Goal: Navigation & Orientation: Find specific page/section

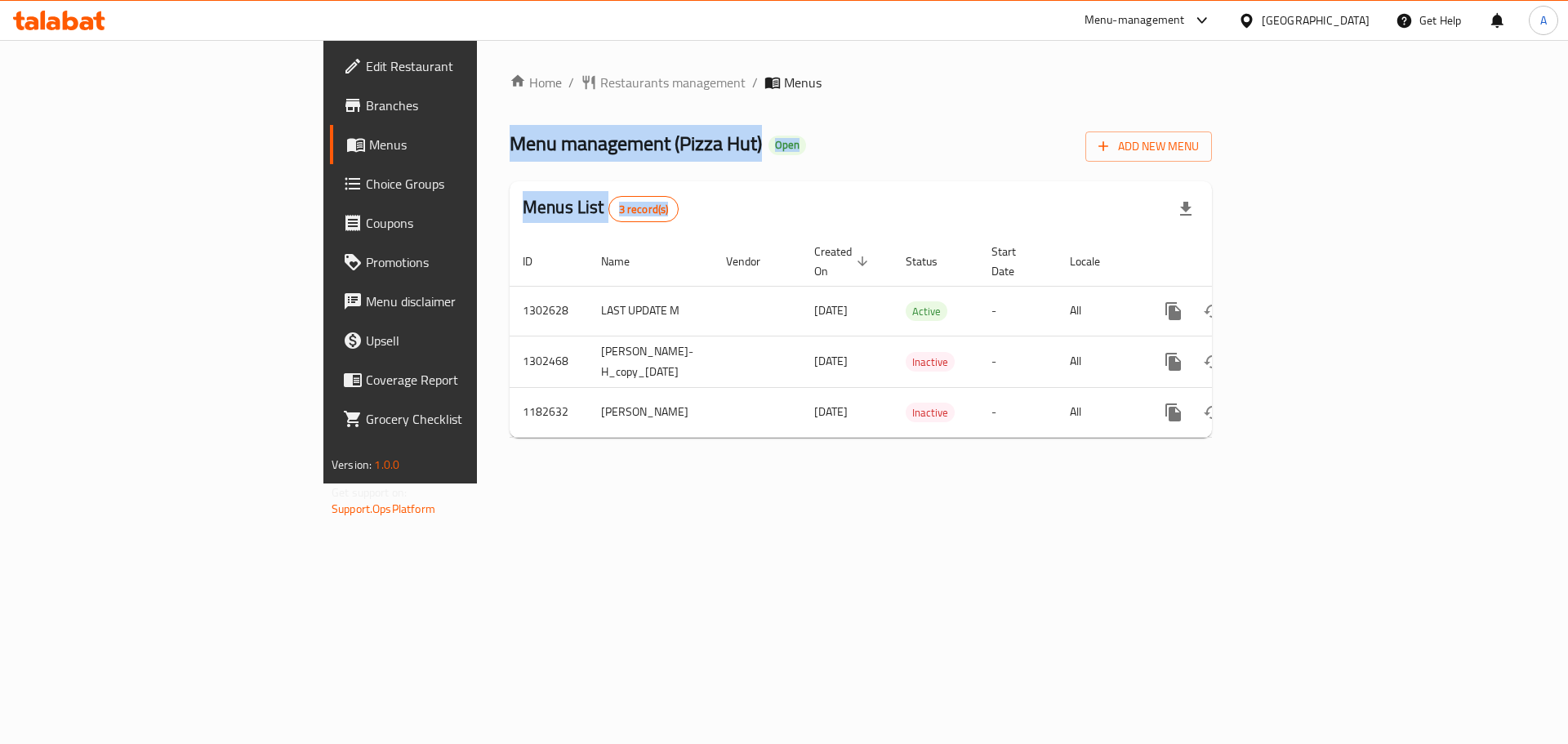
drag, startPoint x: 297, startPoint y: 142, endPoint x: 553, endPoint y: 164, distance: 256.9
click at [553, 164] on div "Home / Restaurants management / Menus Menu management ( Pizza Hut ) Open Add Ne…" at bounding box center [861, 261] width 702 height 378
click at [614, 131] on div "Menu management ( Pizza Hut ) Open Add New Menu" at bounding box center [861, 143] width 702 height 37
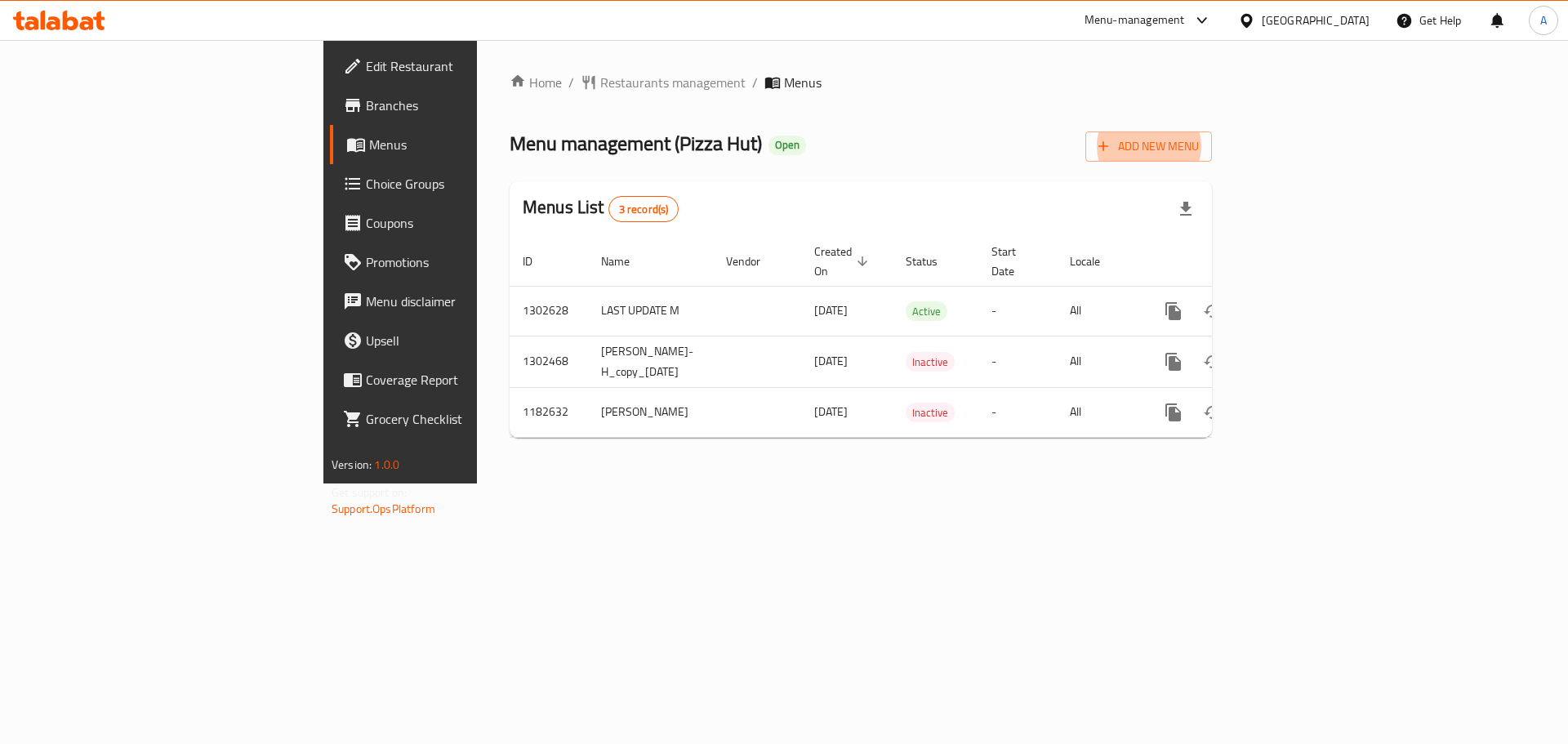
click at [477, 472] on div "Home / Restaurants management / Menus Menu management ( Pizza Hut ) Open Add Ne…" at bounding box center [861, 261] width 768 height 443
click at [600, 78] on span "Restaurants management" at bounding box center [673, 82] width 146 height 20
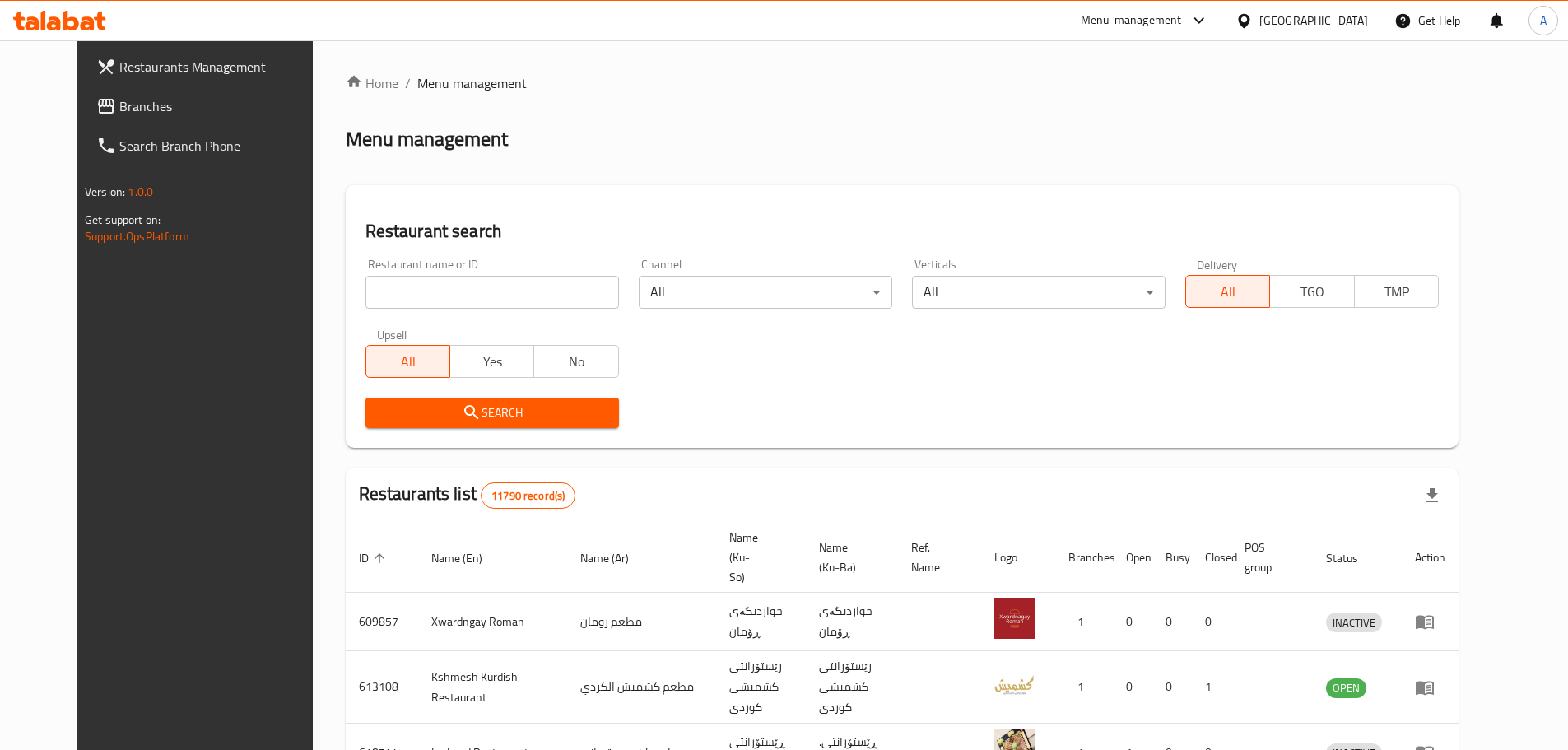
click at [137, 106] on span "Branches" at bounding box center [222, 106] width 206 height 20
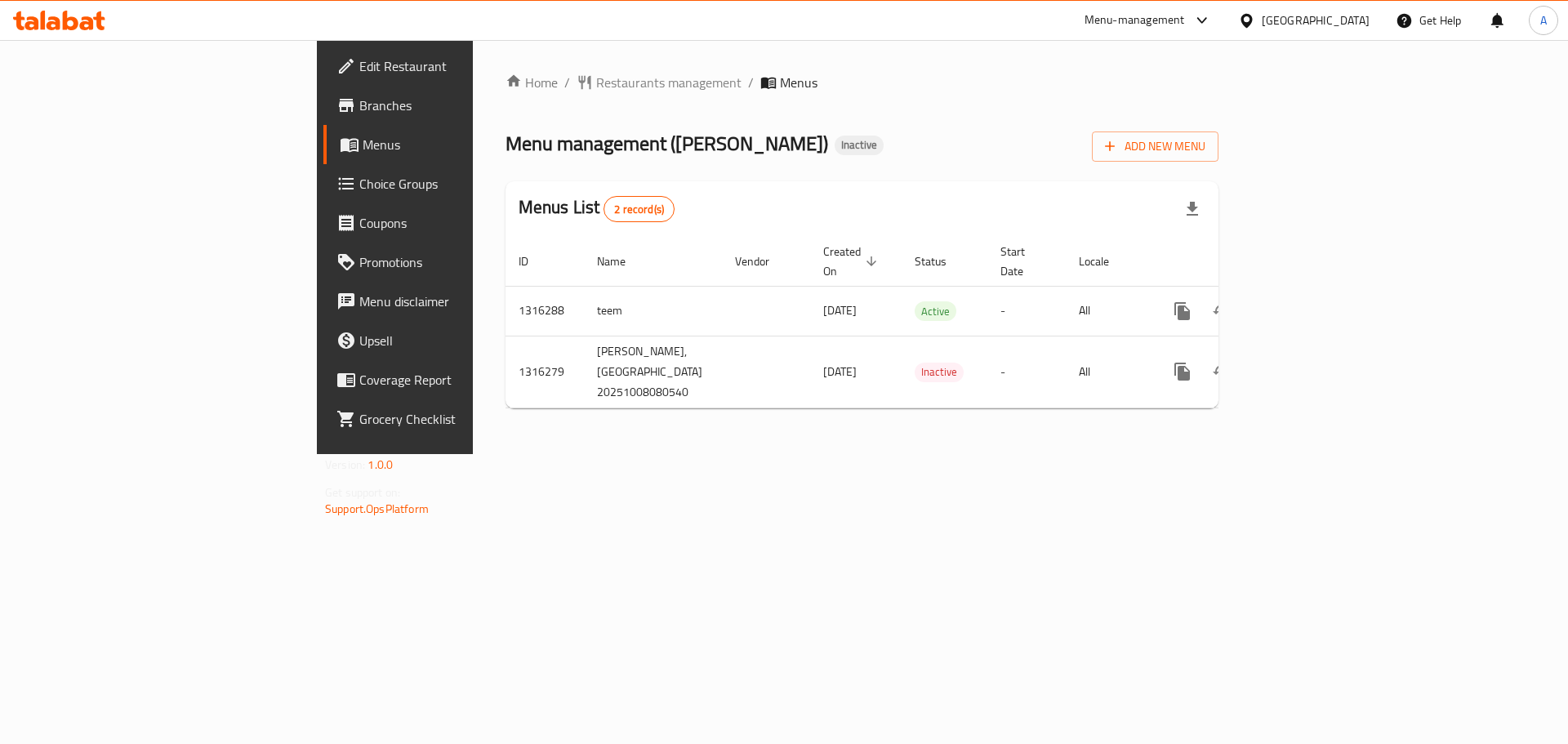
click at [359, 96] on span "Branches" at bounding box center [463, 105] width 207 height 20
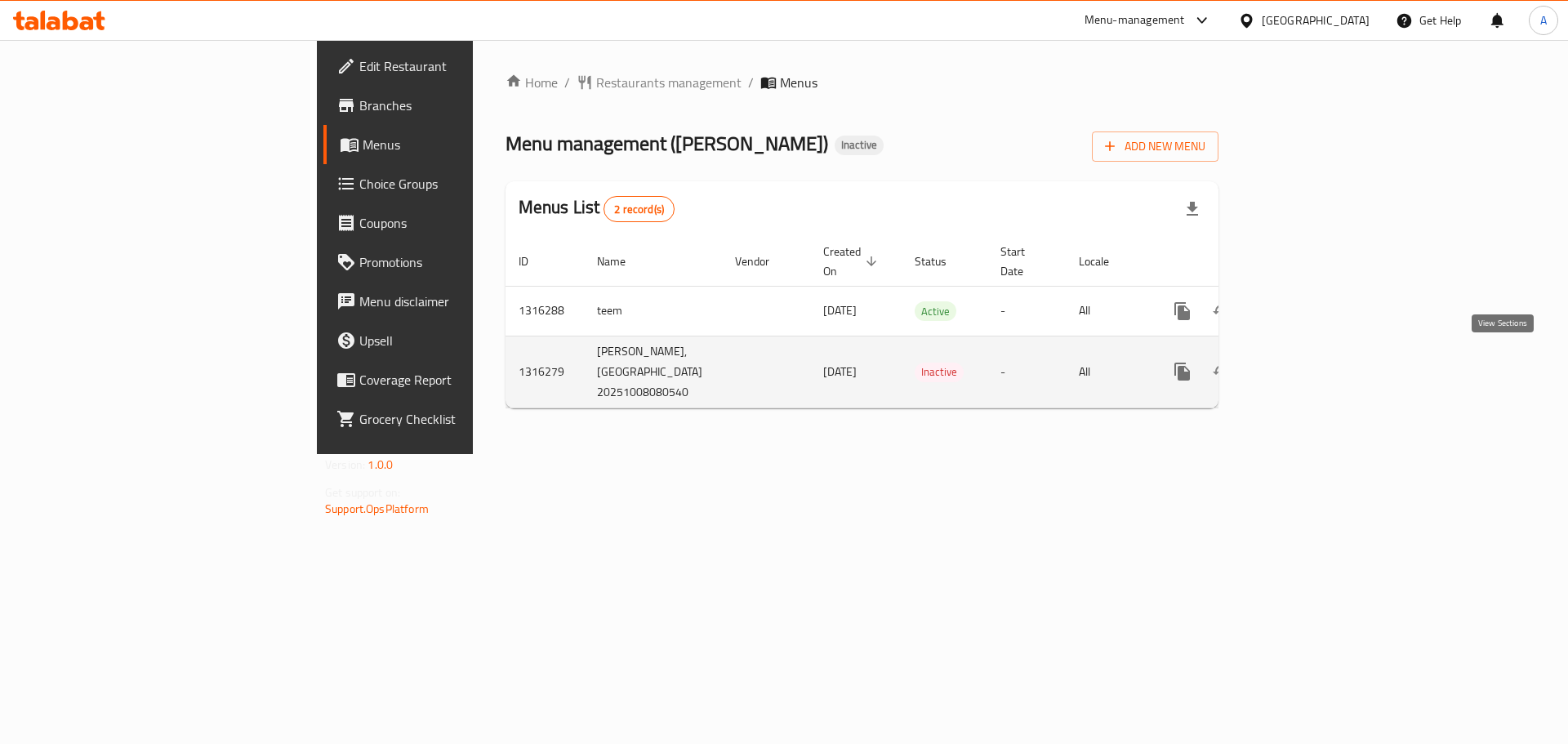
click at [1309, 366] on icon "enhanced table" at bounding box center [1299, 372] width 20 height 20
click at [1309, 363] on icon "enhanced table" at bounding box center [1299, 372] width 20 height 20
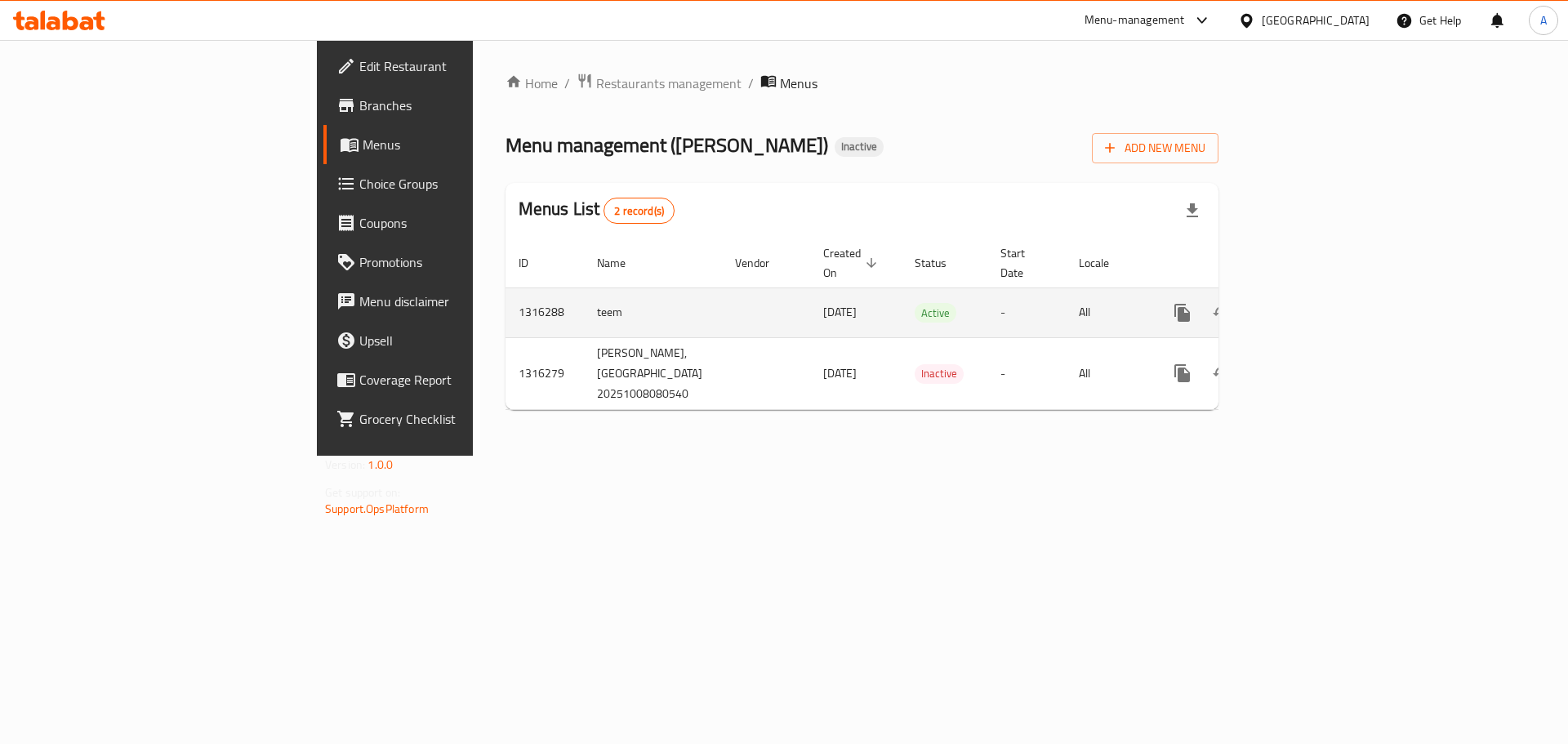
click at [1307, 306] on icon "enhanced table" at bounding box center [1300, 313] width 15 height 15
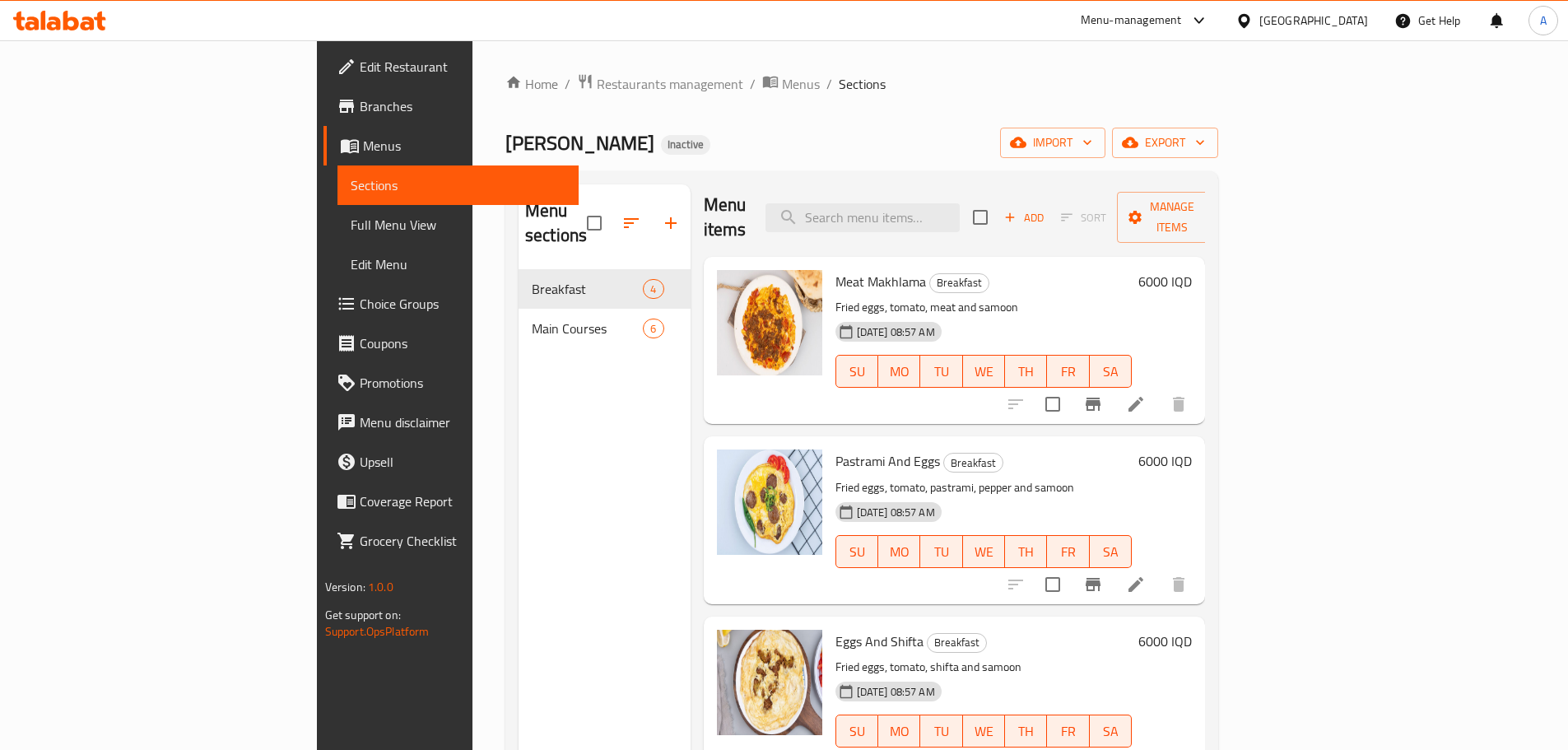
scroll to position [10, 0]
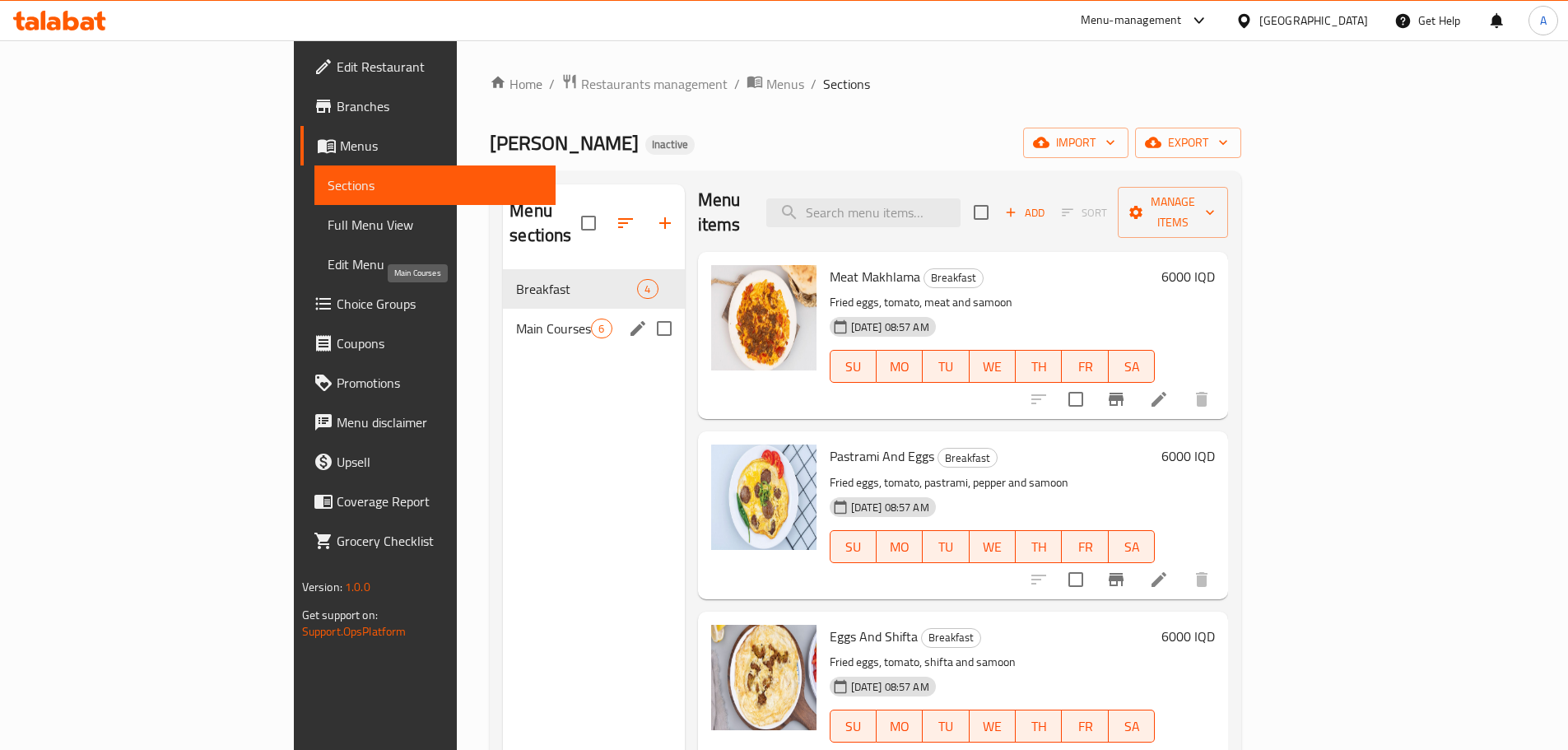
click at [516, 319] on span "Main Courses" at bounding box center [553, 328] width 75 height 20
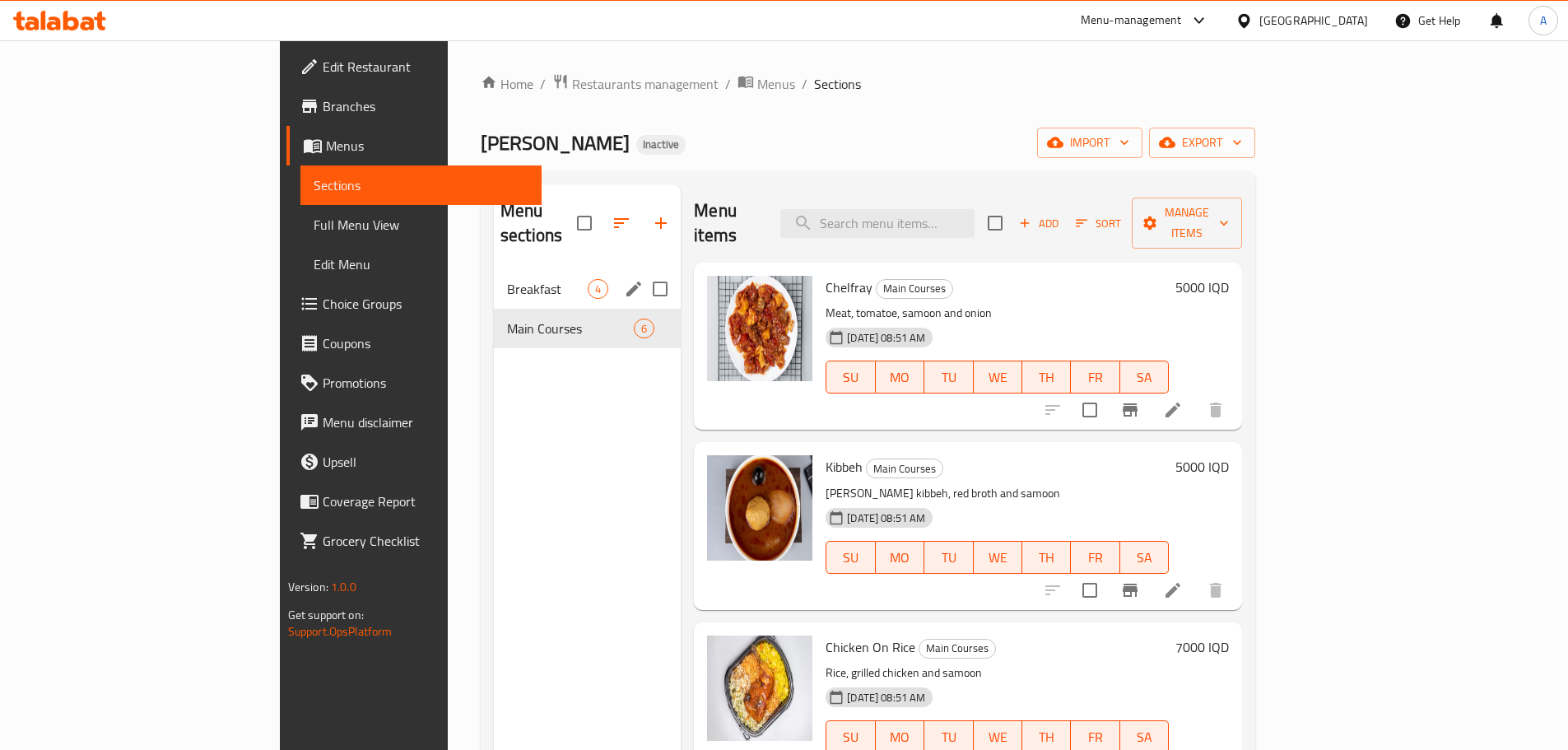
click at [494, 269] on div "Breakfast 4" at bounding box center [587, 289] width 187 height 40
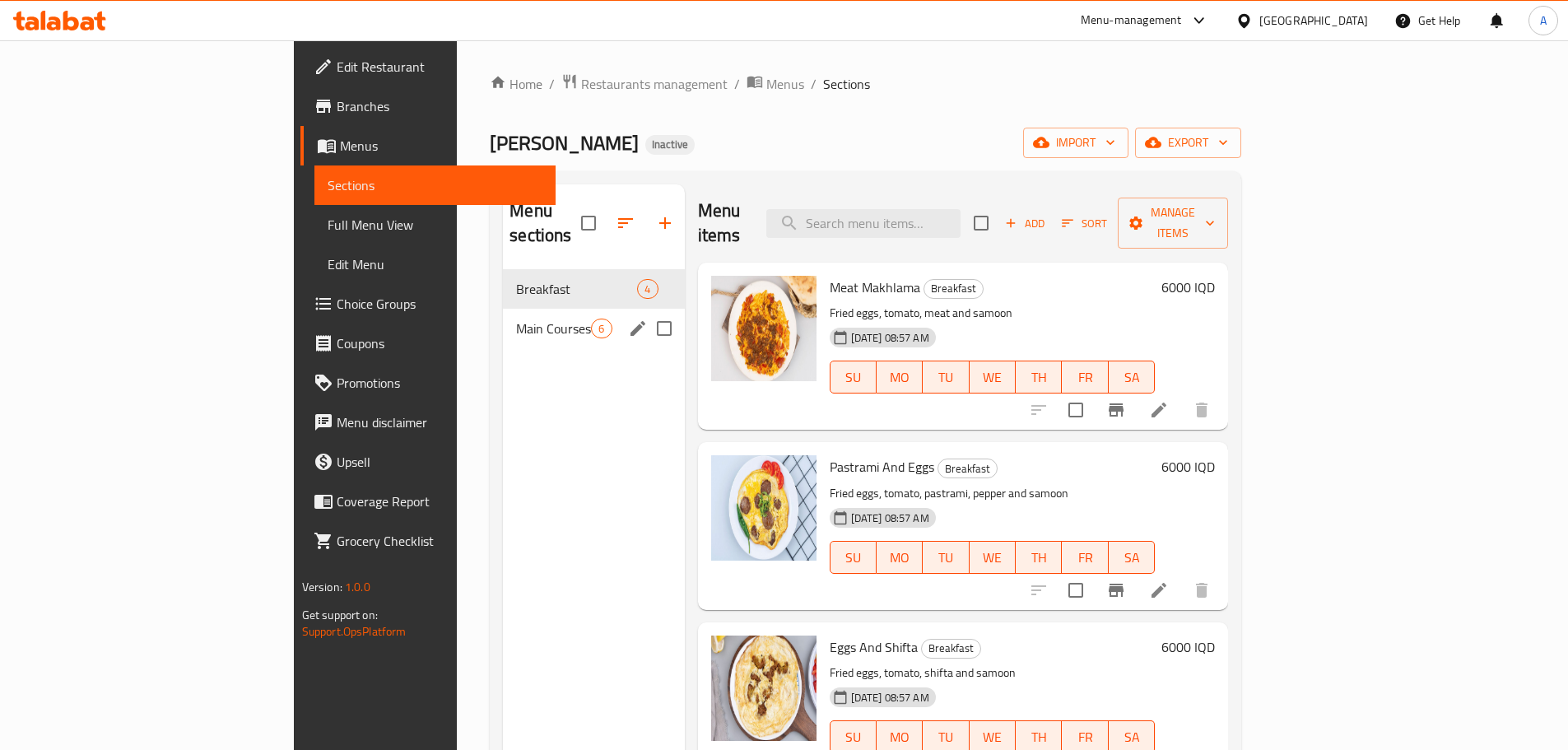
click at [516, 319] on span "Main Courses" at bounding box center [553, 328] width 75 height 20
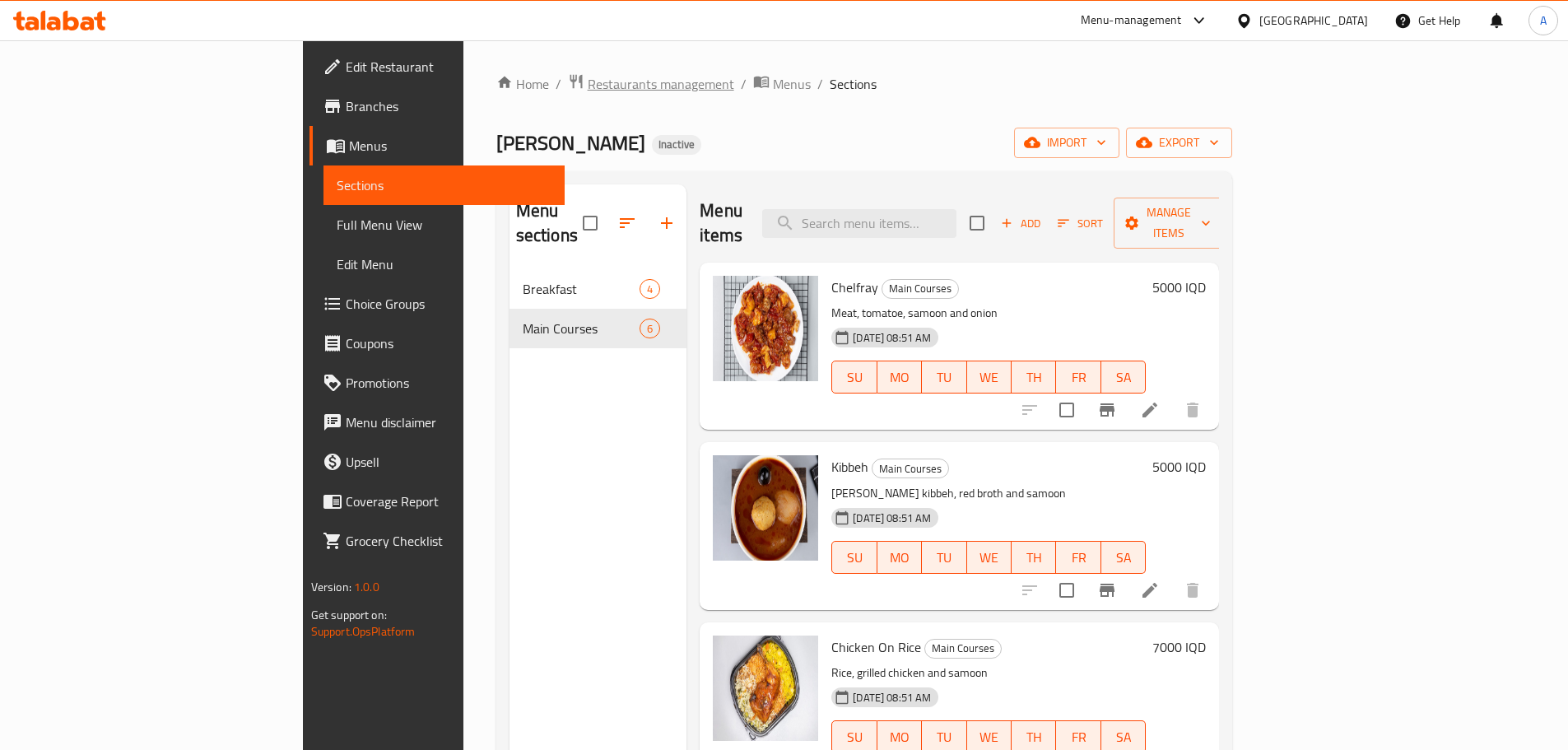
click at [588, 85] on span "Restaurants management" at bounding box center [661, 83] width 147 height 20
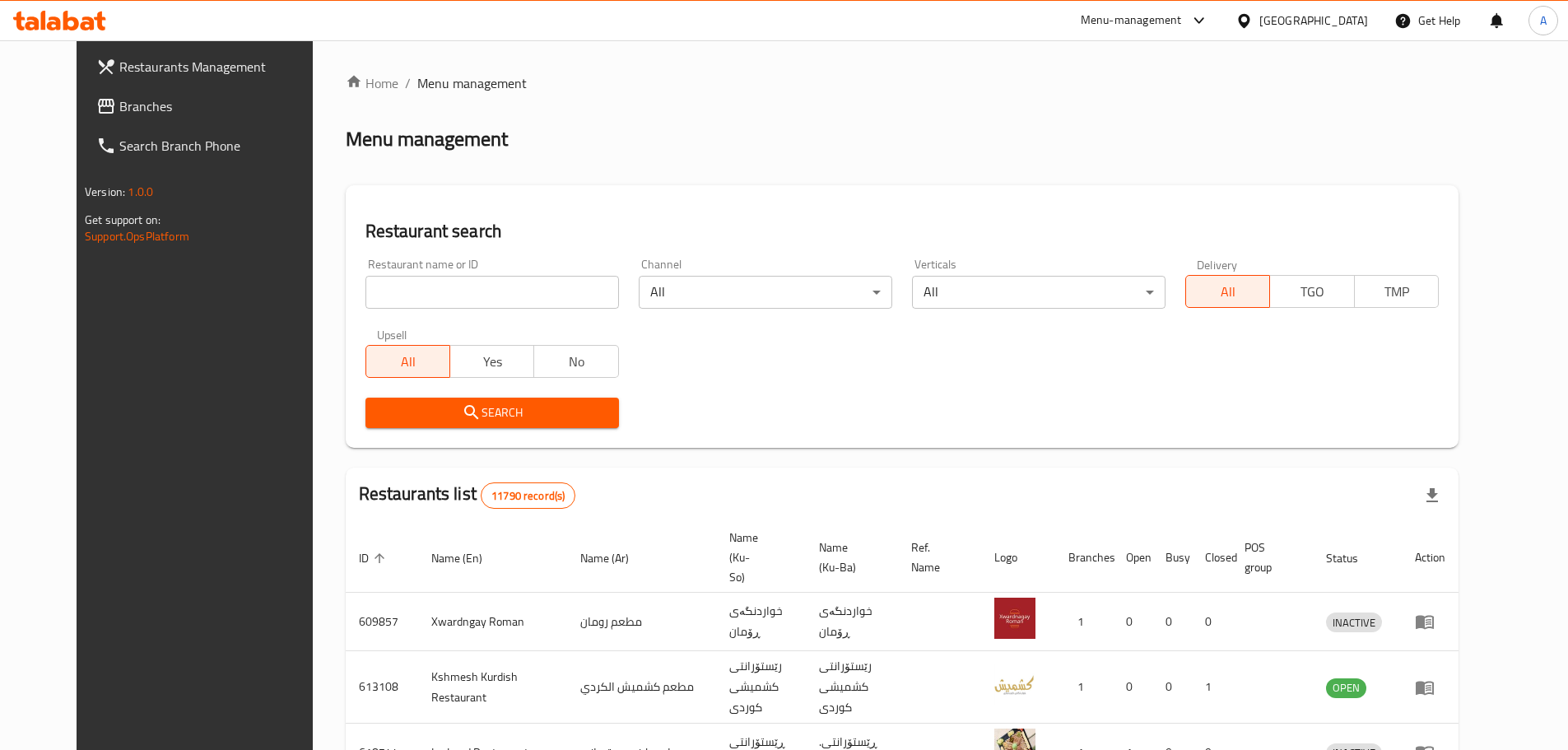
click at [119, 110] on span "Branches" at bounding box center [222, 106] width 206 height 20
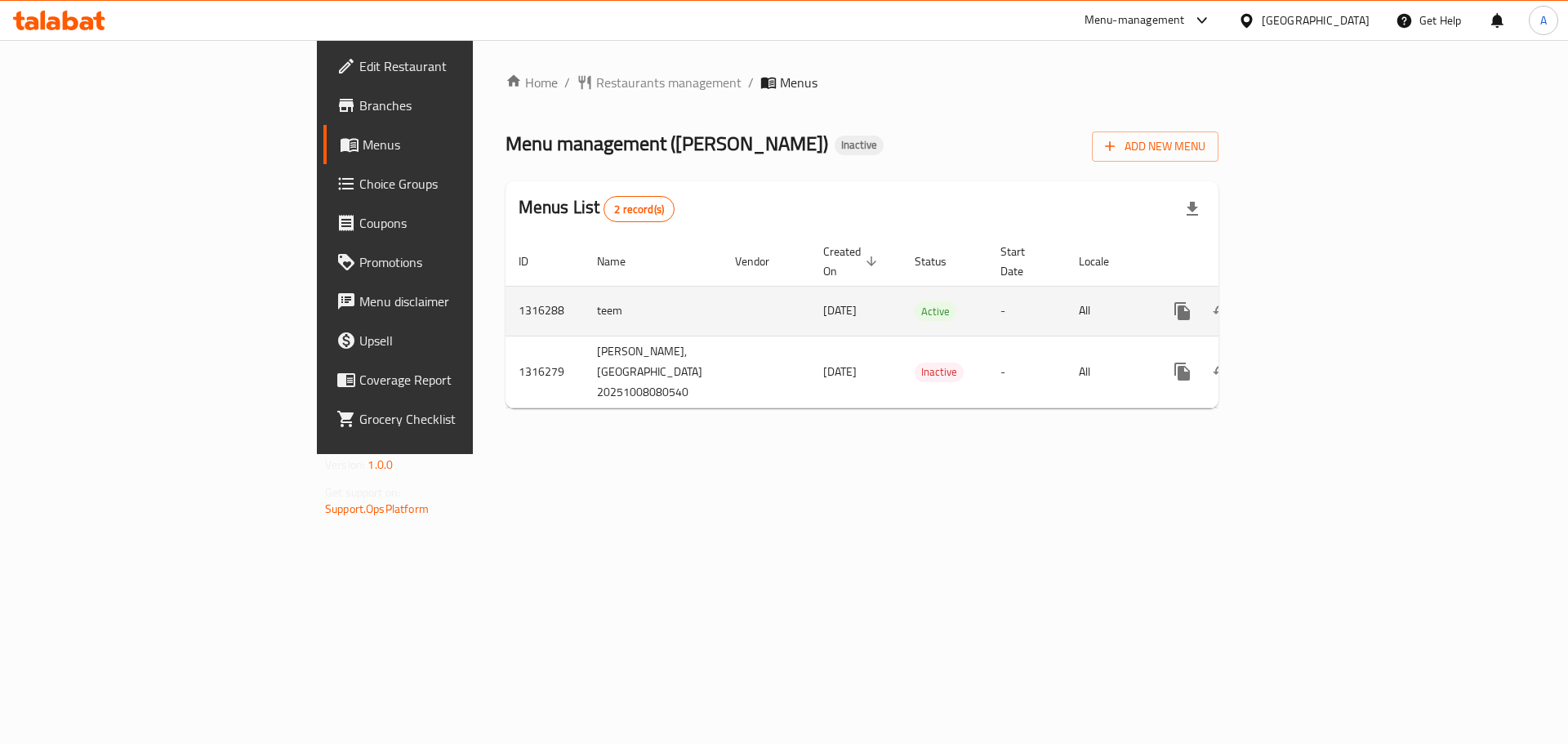
click at [810, 286] on td "08/10/2025" at bounding box center [855, 310] width 91 height 50
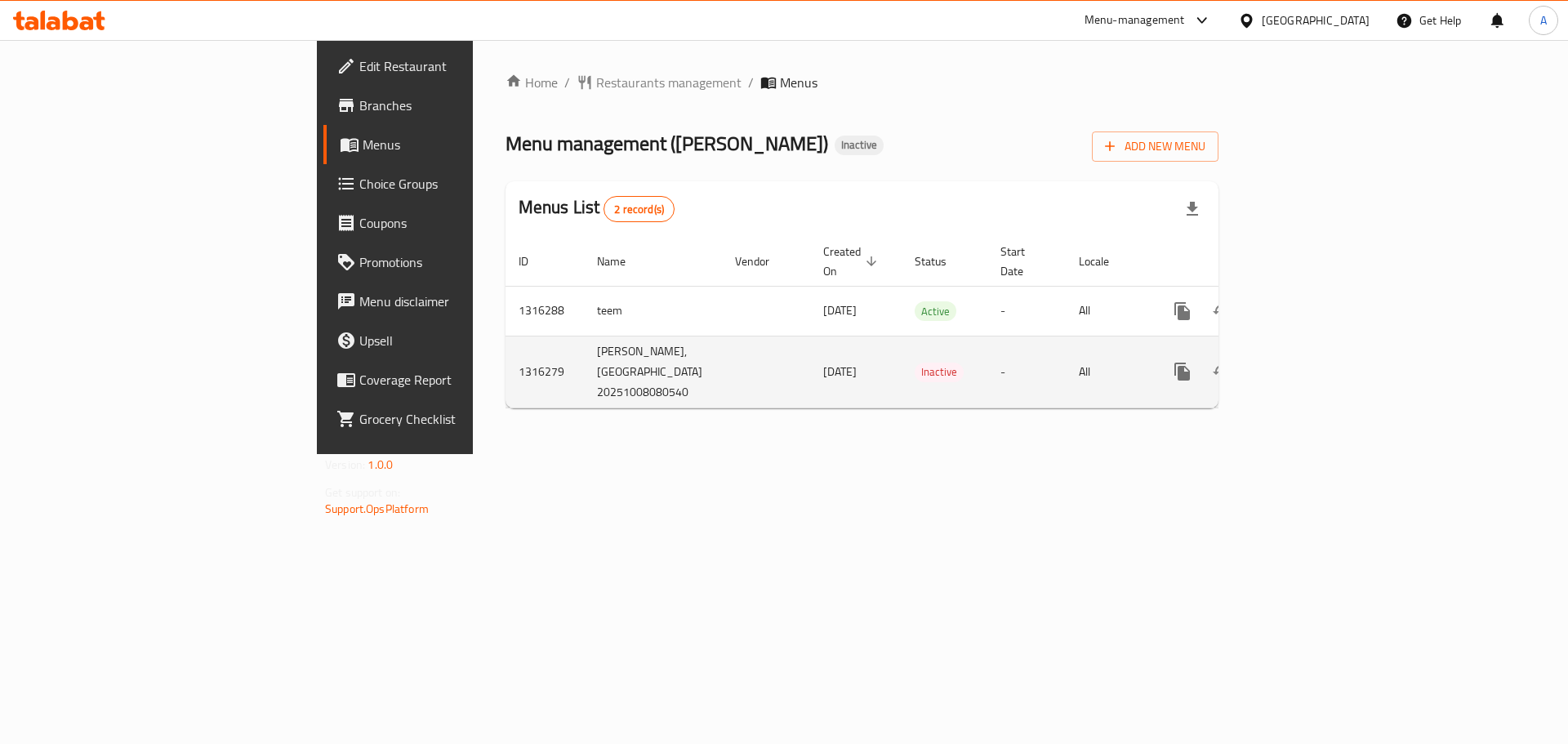
click at [914, 367] on span "Inactive" at bounding box center [939, 372] width 49 height 19
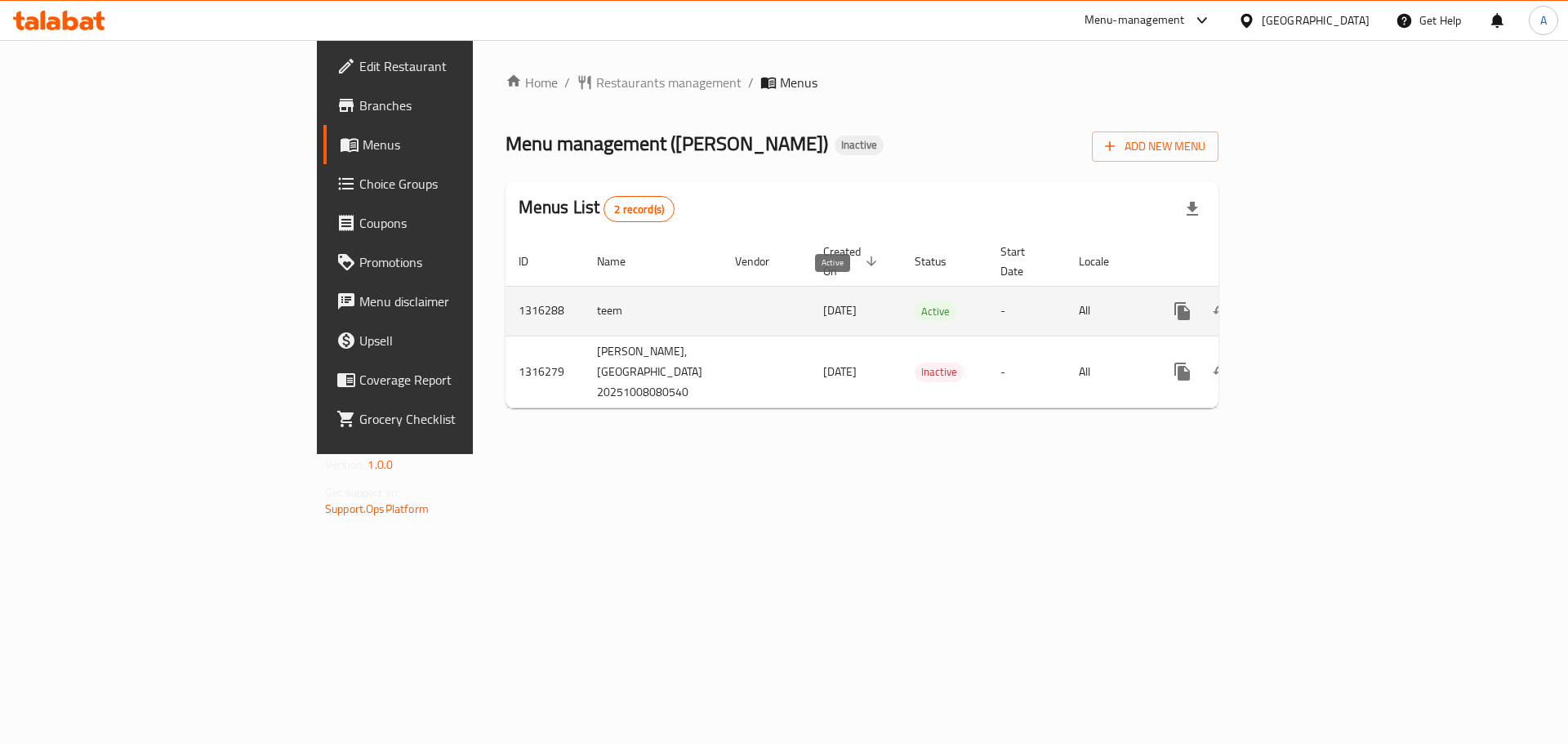
click at [914, 302] on span "Active" at bounding box center [935, 311] width 41 height 19
drag, startPoint x: 410, startPoint y: 291, endPoint x: 434, endPoint y: 299, distance: 25.3
click at [584, 299] on td "teem" at bounding box center [653, 310] width 138 height 50
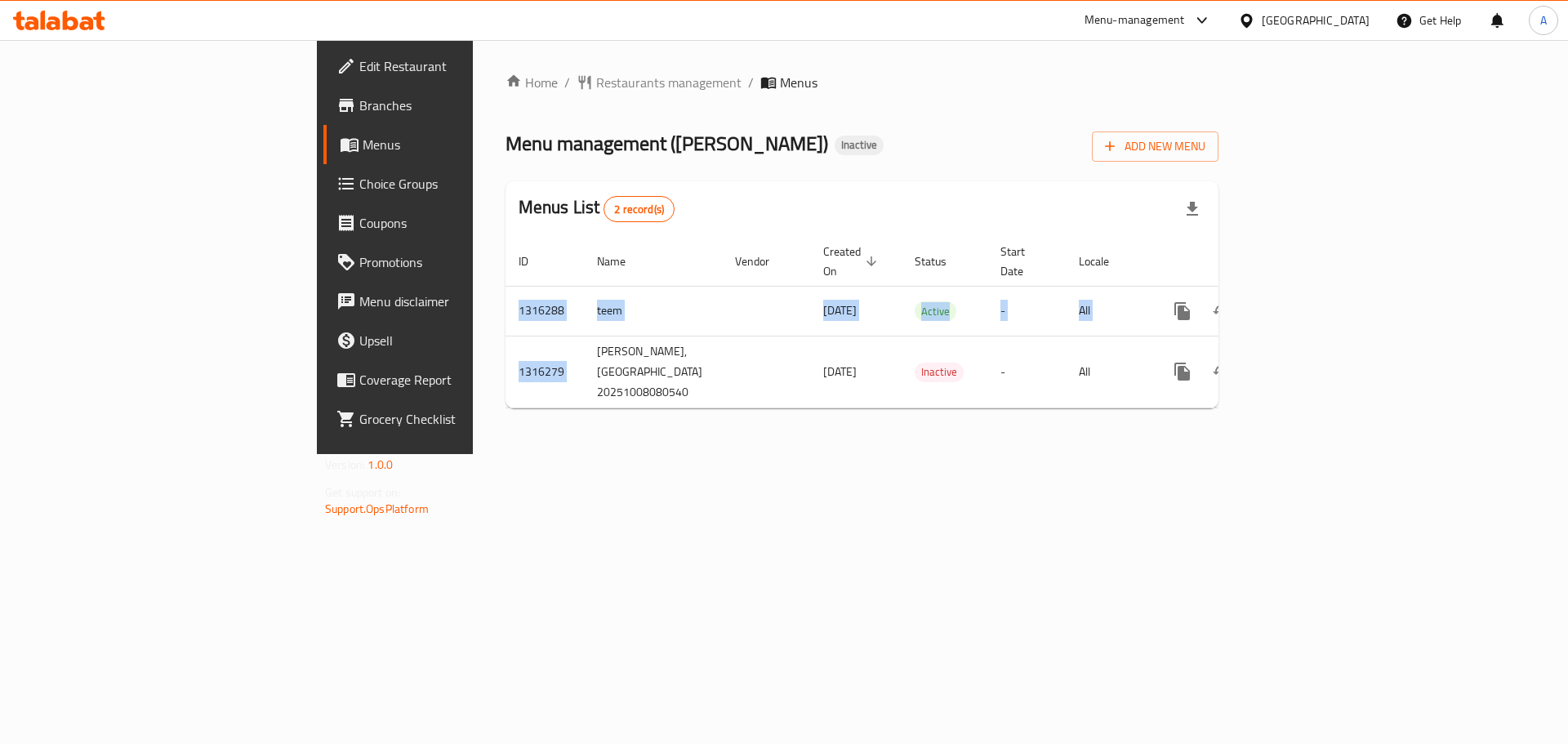
drag, startPoint x: 387, startPoint y: 335, endPoint x: 460, endPoint y: 411, distance: 105.4
click at [505, 411] on div "Home / Restaurants management / Menus Menu management ( Ayam Zman ) Inactive Ad…" at bounding box center [862, 246] width 713 height 349
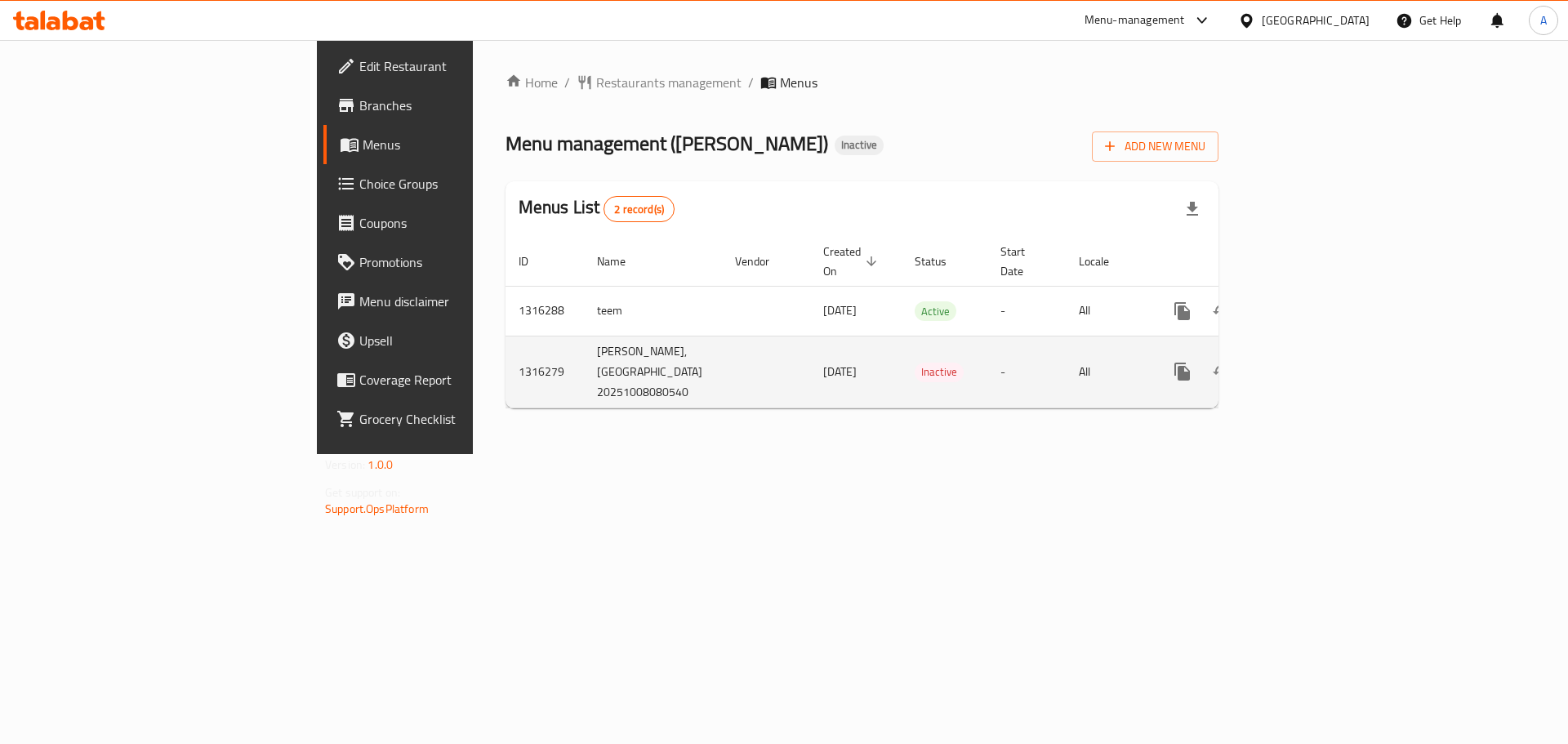
click at [584, 381] on td "Ayam Zman,Palestine Street 20251008080540" at bounding box center [653, 372] width 138 height 71
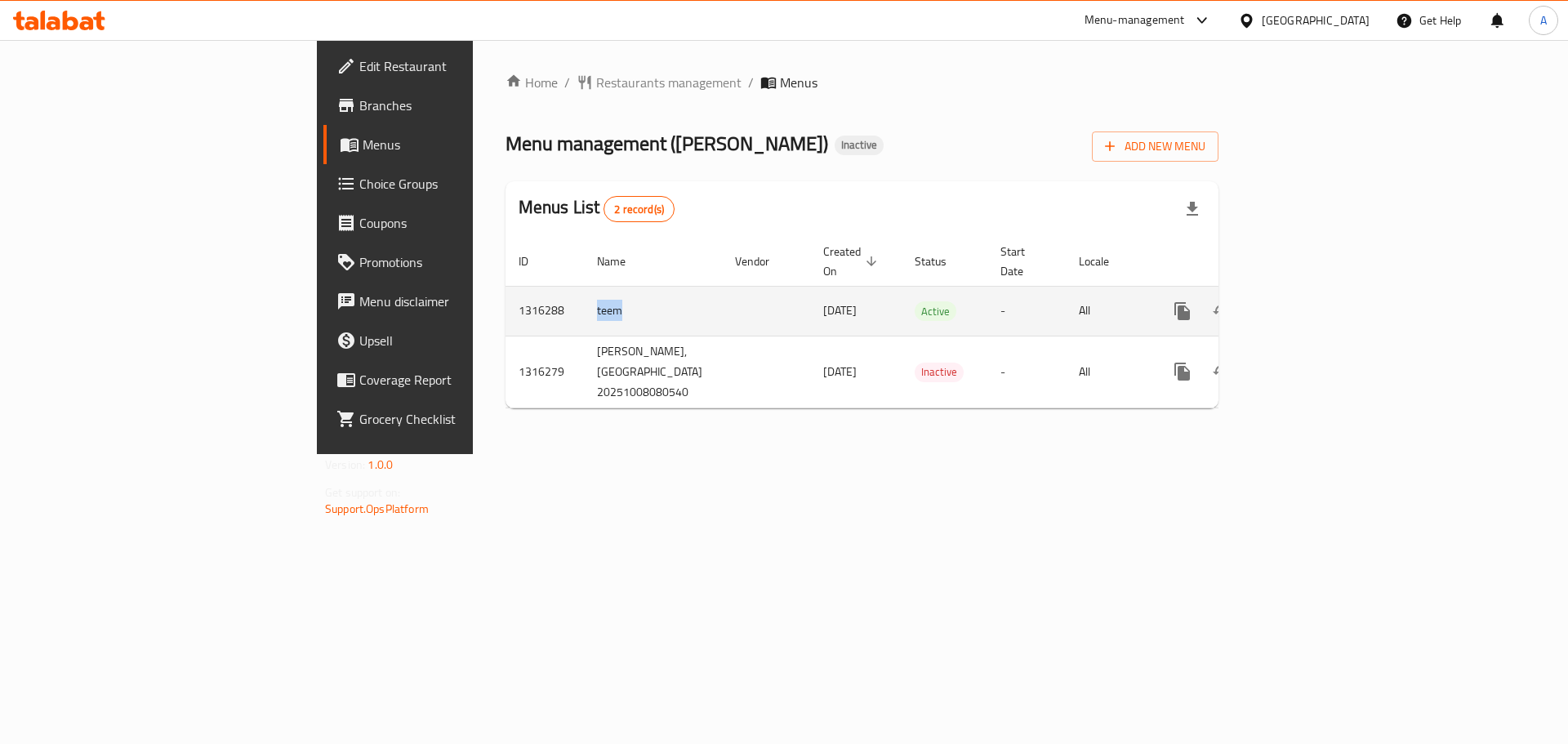
drag, startPoint x: 385, startPoint y: 286, endPoint x: 420, endPoint y: 292, distance: 35.5
click at [584, 292] on td "teem" at bounding box center [653, 310] width 138 height 50
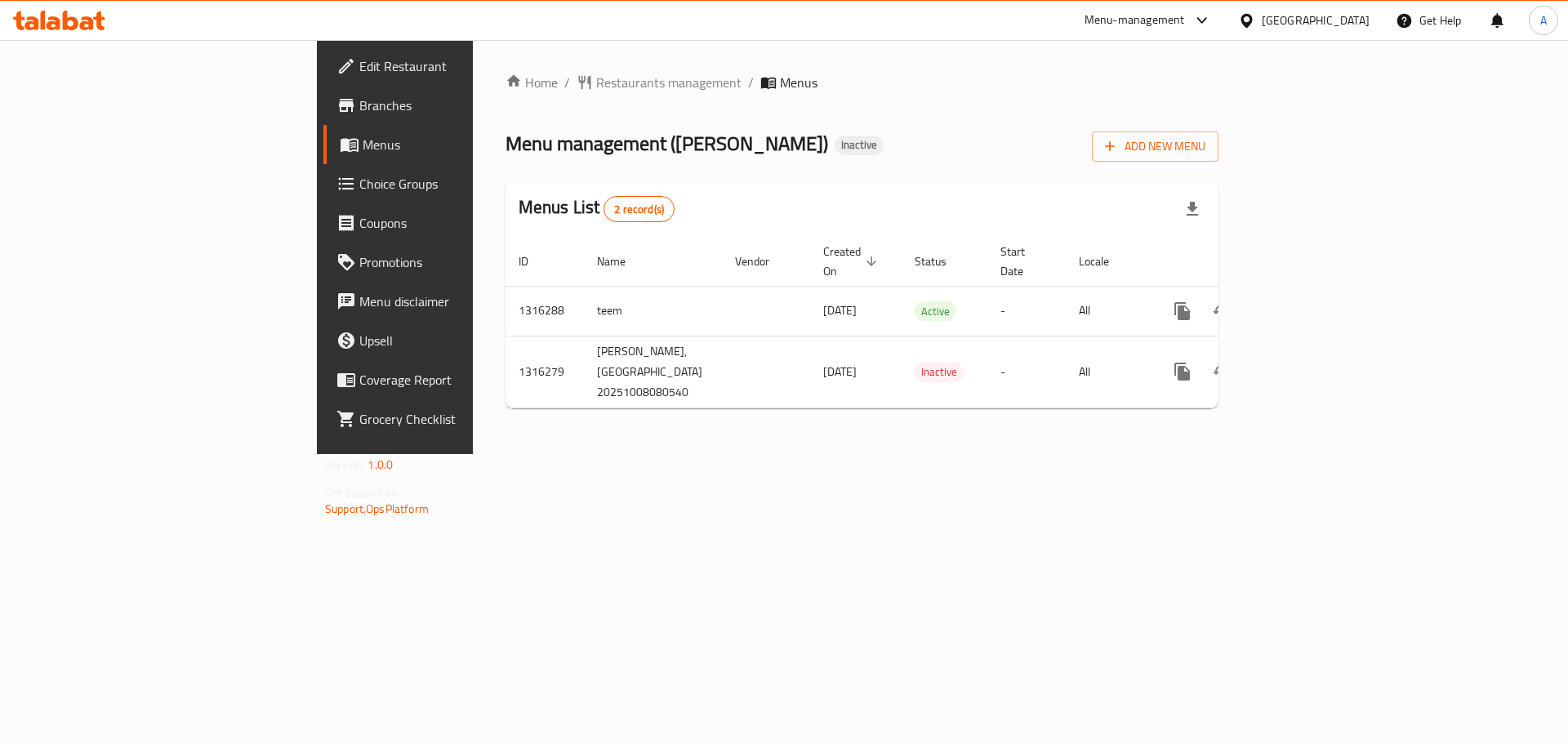
click at [1242, 454] on div "Home / Restaurants management / Menus Menu management ( Ayam Zman ) Inactive Ad…" at bounding box center [862, 247] width 778 height 414
click at [359, 108] on span "Branches" at bounding box center [463, 105] width 207 height 20
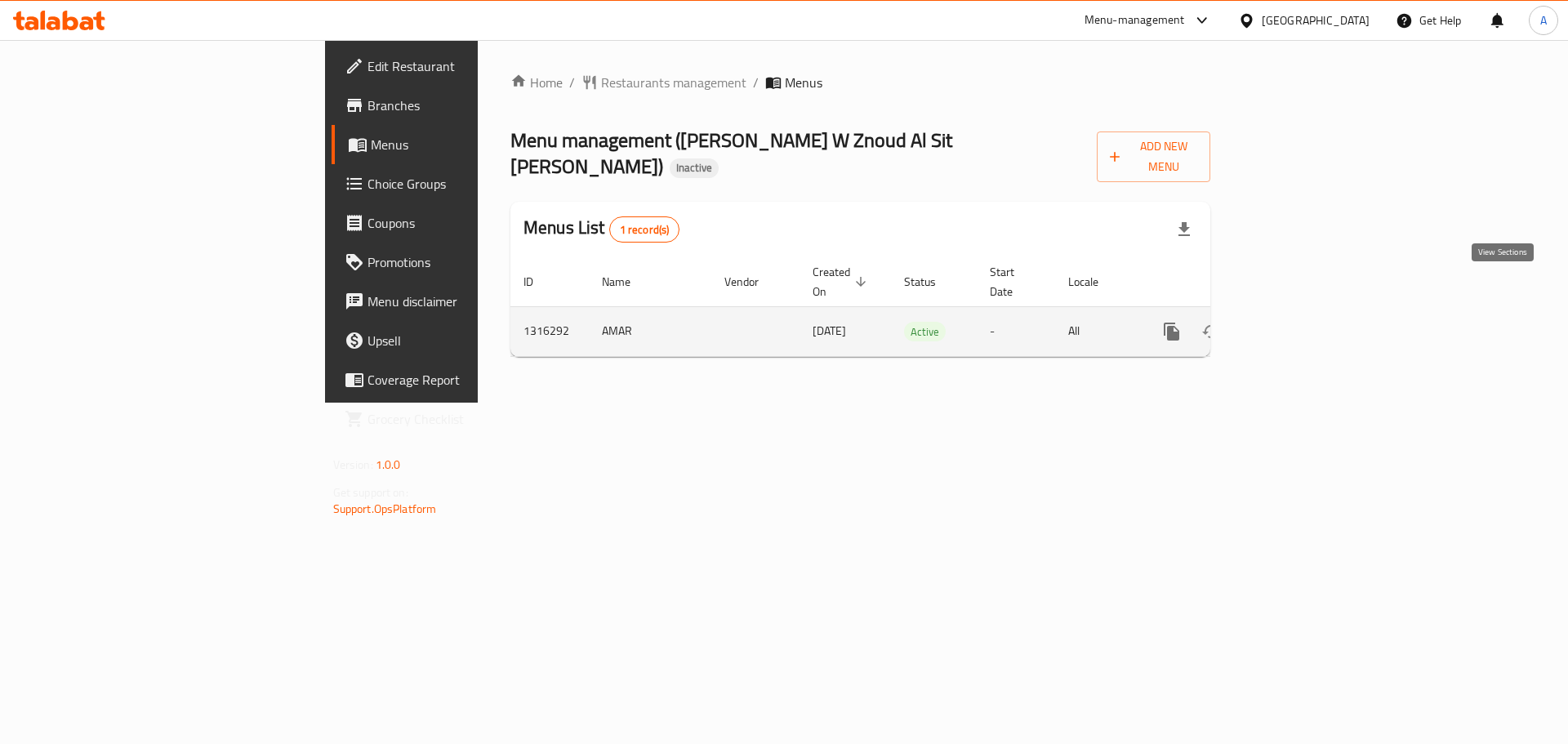
click at [1299, 322] on icon "enhanced table" at bounding box center [1289, 331] width 20 height 20
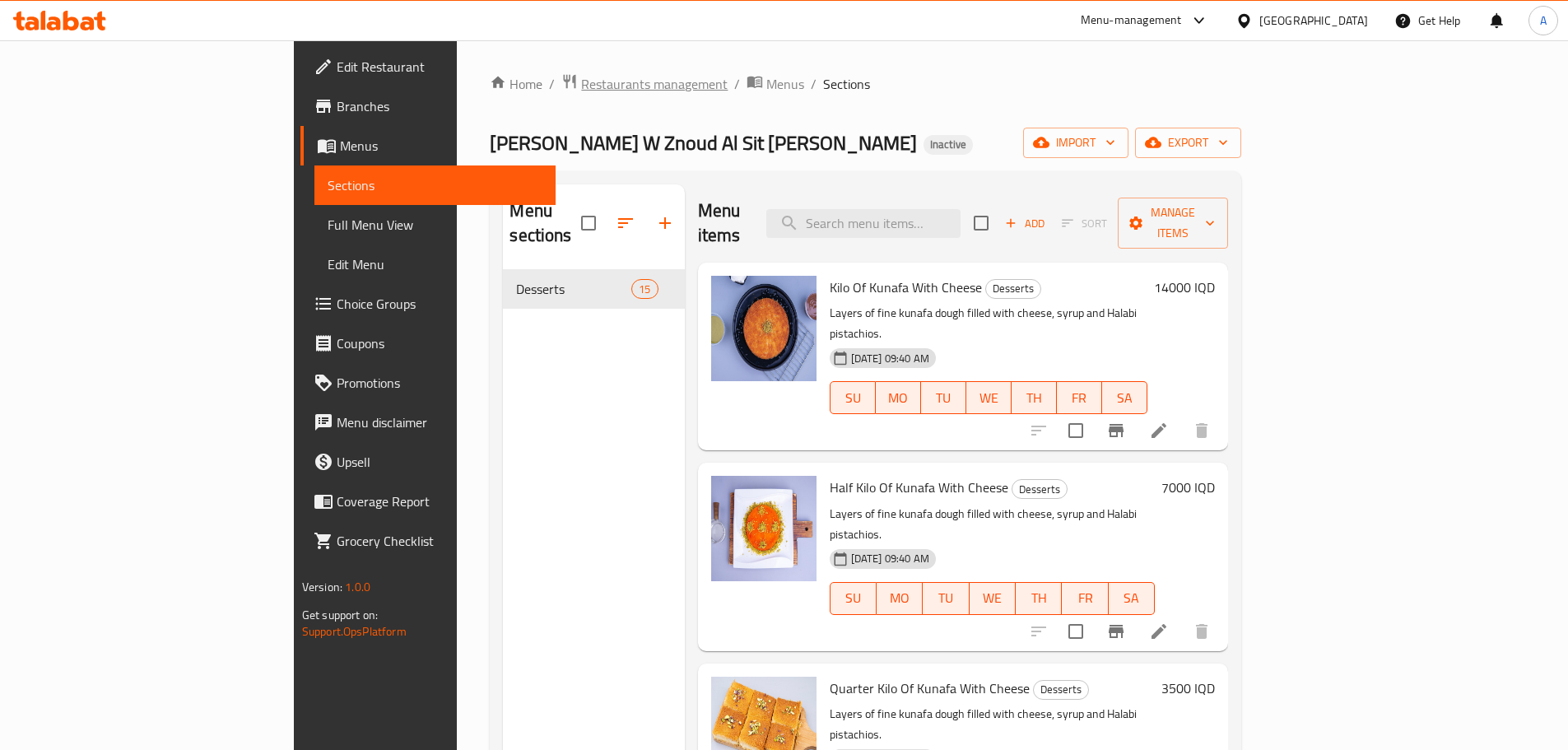
click at [581, 91] on span "Restaurants management" at bounding box center [654, 83] width 147 height 20
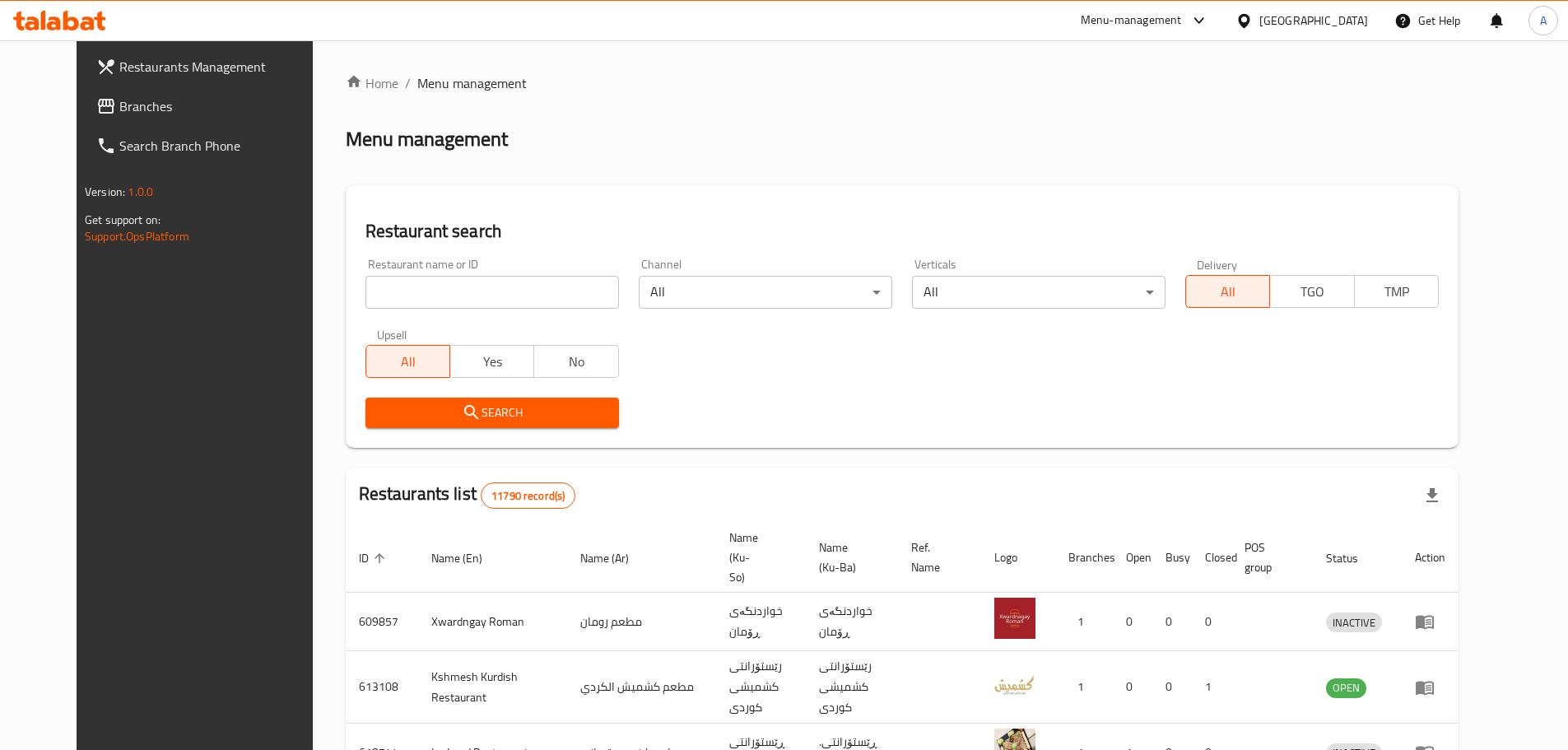
click at [119, 102] on span "Branches" at bounding box center [222, 106] width 206 height 20
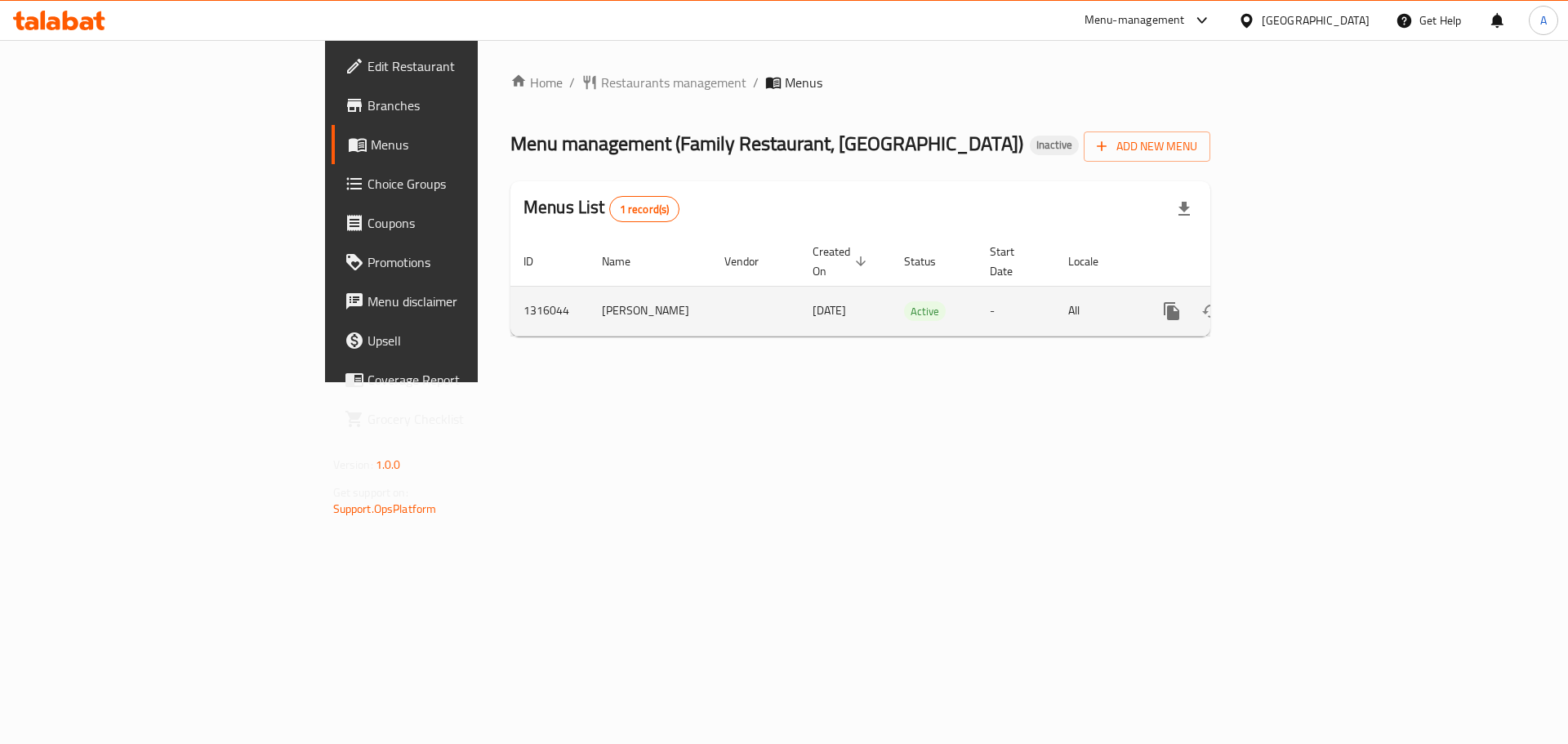
click at [1308, 292] on link "enhanced table" at bounding box center [1290, 311] width 40 height 40
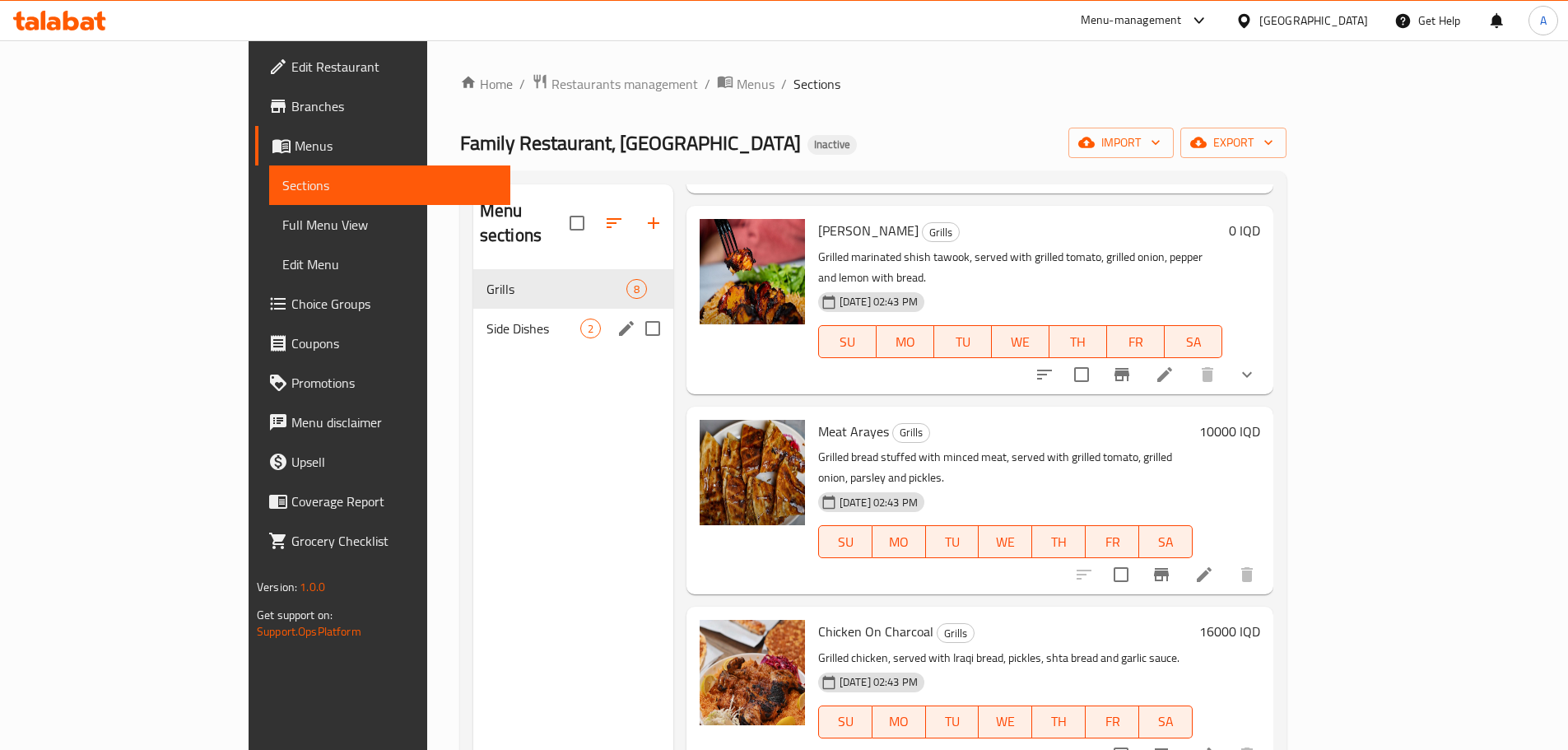
click at [473, 314] on div "Side Dishes 2" at bounding box center [573, 329] width 200 height 40
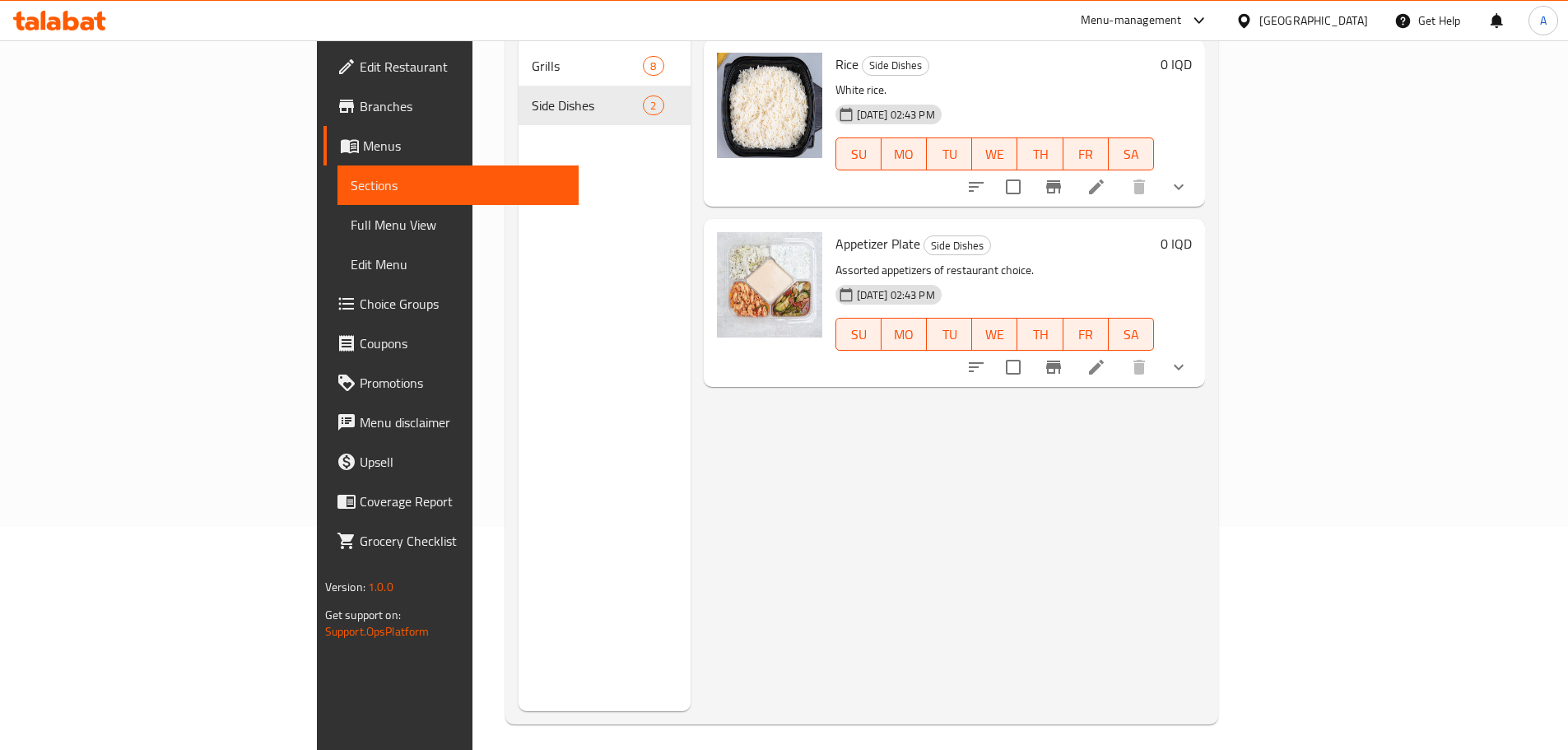
scroll to position [230, 0]
